Goal: Task Accomplishment & Management: Use online tool/utility

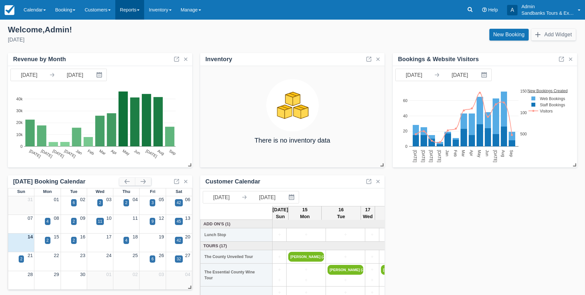
click at [134, 13] on link "Reports" at bounding box center [129, 10] width 29 height 20
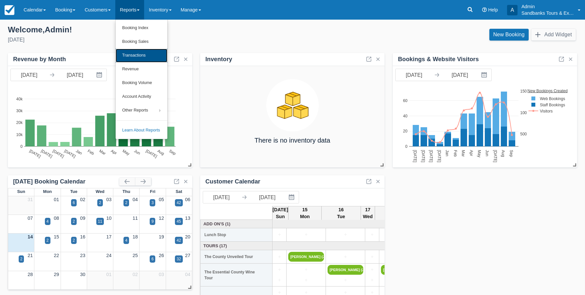
click at [144, 55] on link "Transactions" at bounding box center [142, 56] width 52 height 14
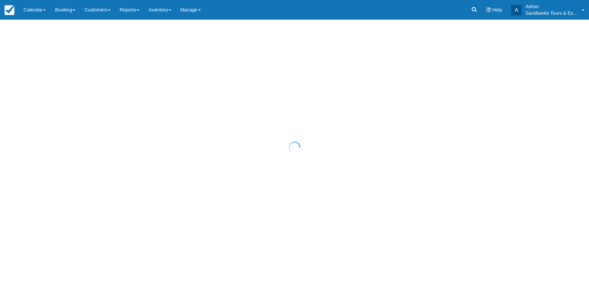
select select "10"
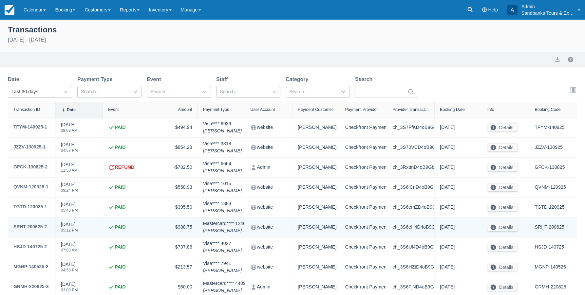
scroll to position [33, 0]
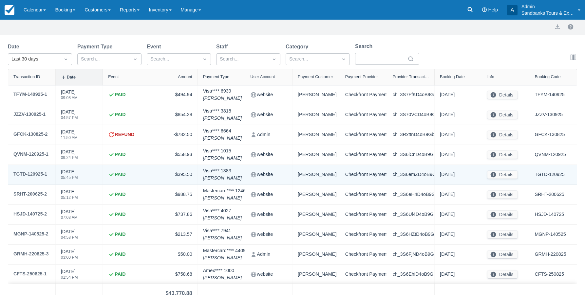
click at [34, 172] on div "TGTD-120925-1" at bounding box center [30, 174] width 34 height 8
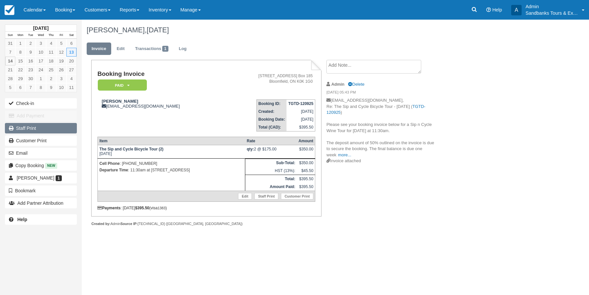
click at [24, 127] on link "Staff Print" at bounding box center [41, 128] width 72 height 10
click at [140, 11] on link "Reports" at bounding box center [129, 10] width 29 height 20
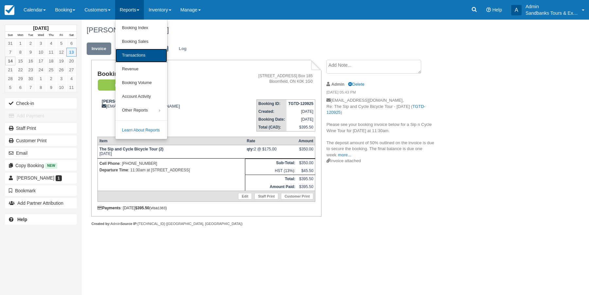
click at [142, 53] on link "Transactions" at bounding box center [142, 56] width 52 height 14
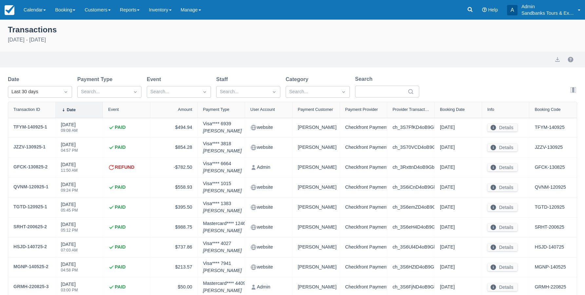
select select "10"
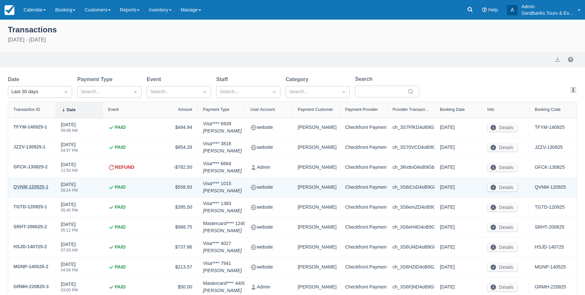
click at [32, 188] on div "QVNM-120925-1" at bounding box center [30, 187] width 35 height 8
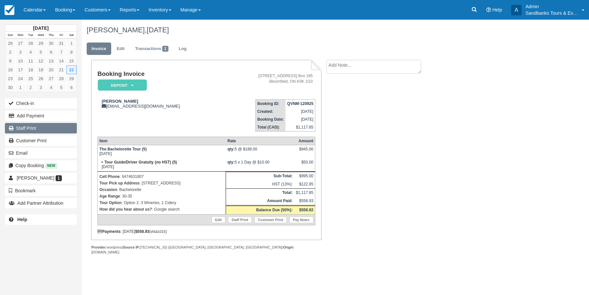
click at [30, 126] on link "Staff Print" at bounding box center [41, 128] width 72 height 10
click at [140, 13] on link "Reports" at bounding box center [129, 10] width 29 height 20
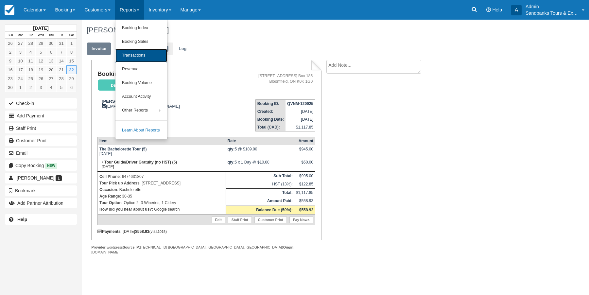
click at [139, 55] on link "Transactions" at bounding box center [142, 56] width 52 height 14
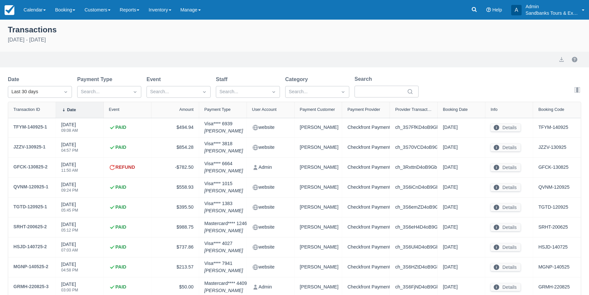
select select "10"
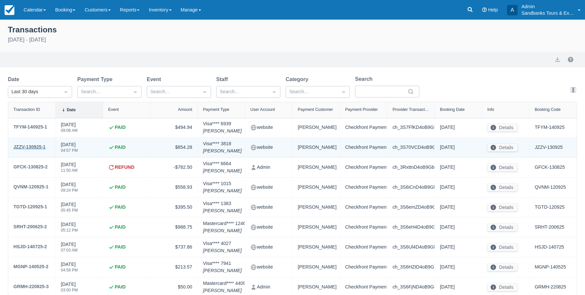
click at [29, 148] on div "JZZV-130925-1" at bounding box center [29, 147] width 32 height 8
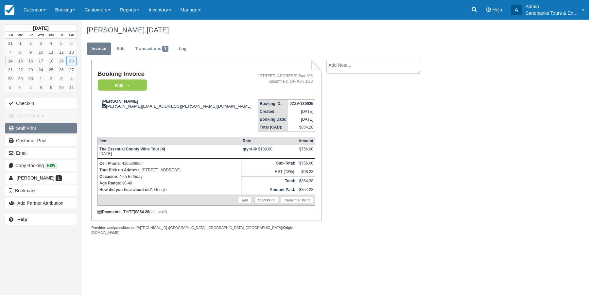
click at [34, 128] on link "Staff Print" at bounding box center [41, 128] width 72 height 10
click at [140, 9] on link "Reports" at bounding box center [129, 10] width 29 height 20
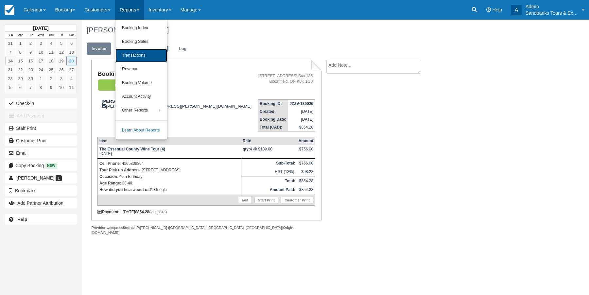
click at [140, 56] on link "Transactions" at bounding box center [142, 56] width 52 height 14
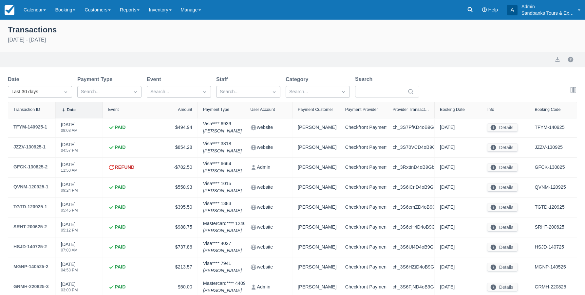
select select "10"
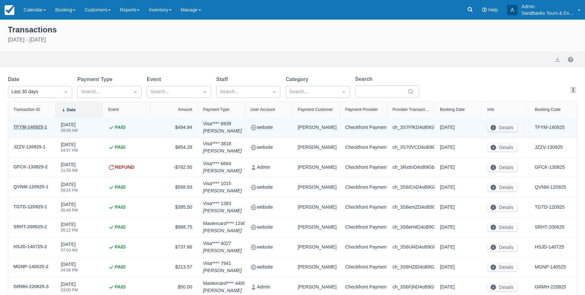
click at [36, 127] on div "TFYM-140925-1" at bounding box center [30, 127] width 34 height 8
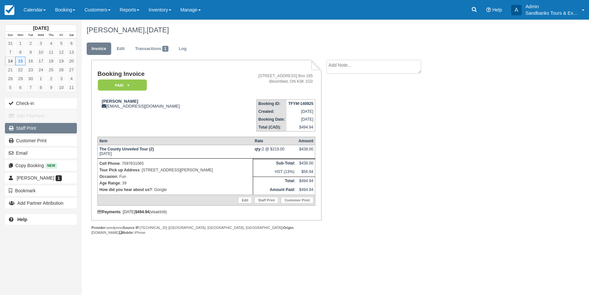
click at [28, 129] on link "Staff Print" at bounding box center [41, 128] width 72 height 10
click at [9, 11] on img at bounding box center [10, 10] width 10 height 10
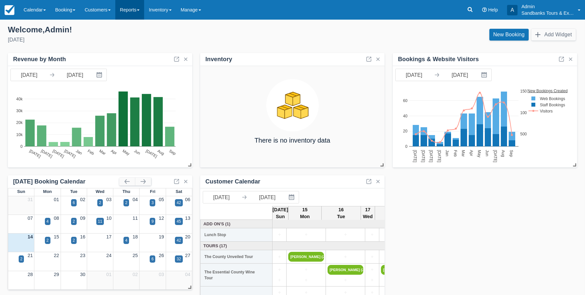
click at [139, 9] on span at bounding box center [138, 9] width 3 height 1
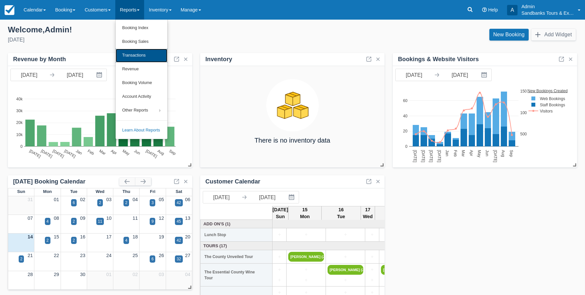
click at [145, 58] on link "Transactions" at bounding box center [142, 56] width 52 height 14
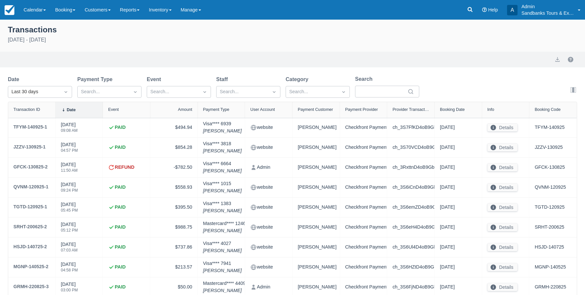
select select "10"
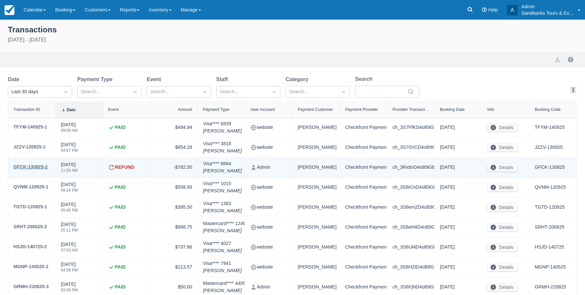
click at [40, 167] on div "GFCK-130825-2" at bounding box center [30, 167] width 34 height 8
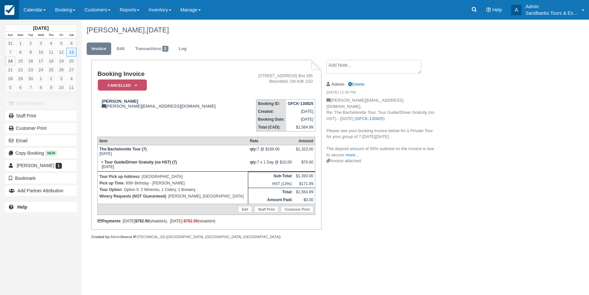
click at [8, 11] on img at bounding box center [10, 10] width 10 height 10
